Goal: Find specific page/section: Find specific page/section

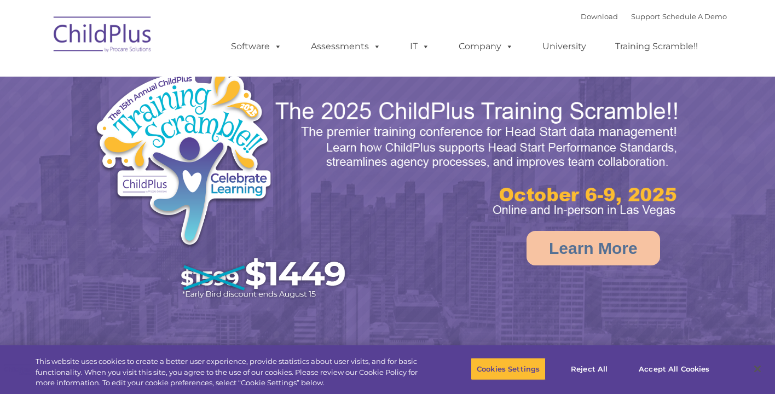
select select "MEDIUM"
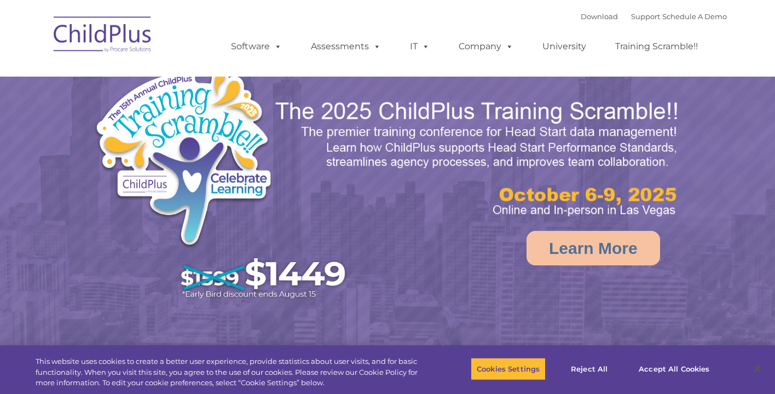
select select "MEDIUM"
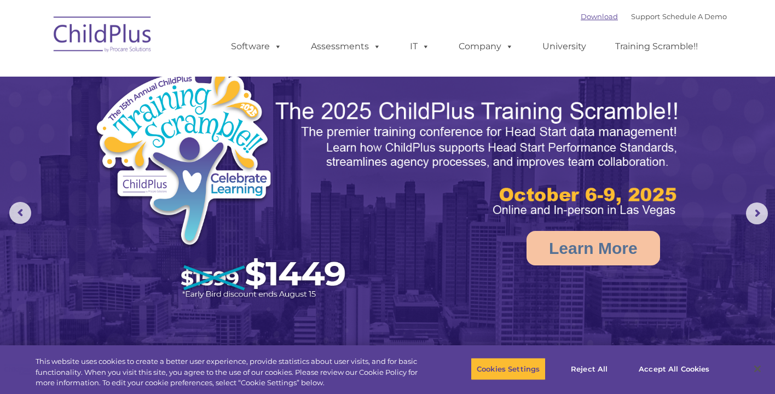
click at [591, 18] on link "Download" at bounding box center [598, 16] width 37 height 9
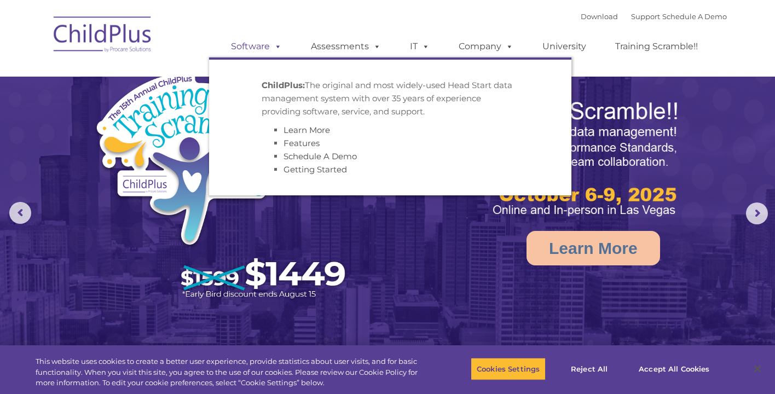
click at [276, 48] on span at bounding box center [276, 46] width 12 height 10
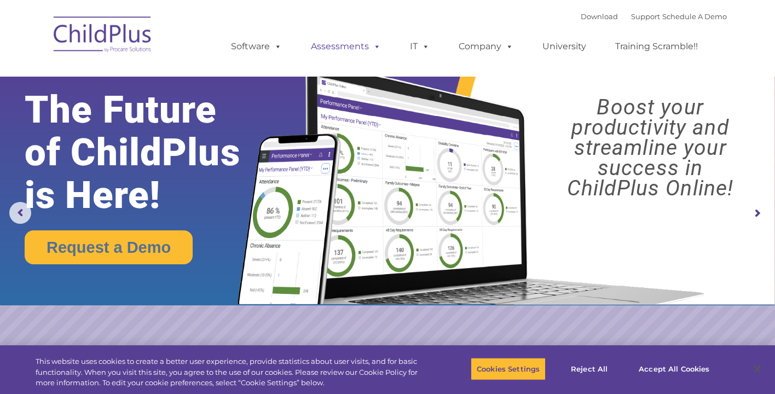
click at [348, 44] on link "Assessments" at bounding box center [346, 47] width 92 height 22
